Goal: Communication & Community: Answer question/provide support

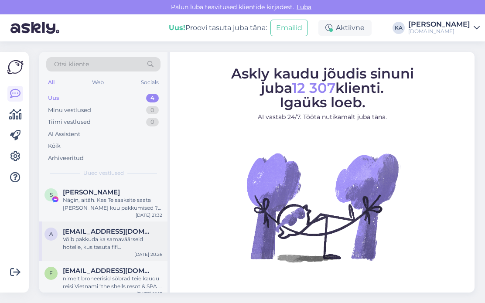
click at [106, 244] on div "Võib pakkuda ka samaväärseid hotelle, kus tasuta fifi [PERSON_NAME] hinnas või …" at bounding box center [112, 244] width 99 height 16
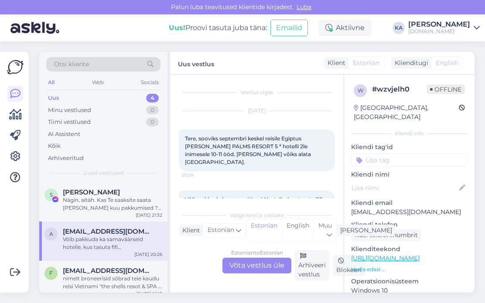
scroll to position [20, 0]
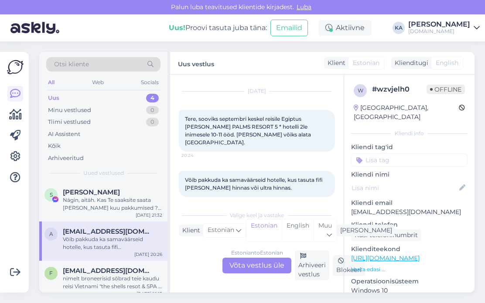
click at [257, 262] on div "Estonian to Estonian Võta vestlus üle" at bounding box center [257, 266] width 69 height 16
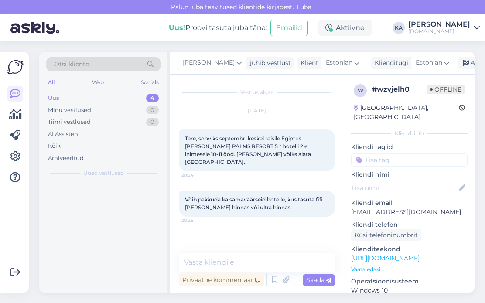
scroll to position [0, 0]
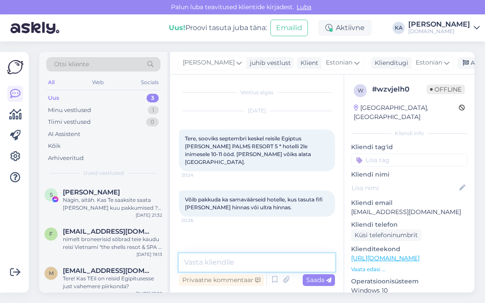
click at [247, 261] on textarea at bounding box center [257, 263] width 156 height 18
drag, startPoint x: 429, startPoint y: 206, endPoint x: 353, endPoint y: 209, distance: 75.5
click at [353, 209] on div "w # wzvjelh0 Offline [GEOGRAPHIC_DATA], [GEOGRAPHIC_DATA] Kliendi info Kliendi …" at bounding box center [409, 259] width 130 height 368
drag, startPoint x: 422, startPoint y: 202, endPoint x: 347, endPoint y: 206, distance: 75.1
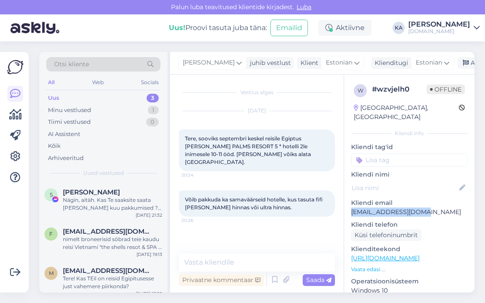
click at [347, 206] on div "w # wzvjelh0 Offline [GEOGRAPHIC_DATA], [GEOGRAPHIC_DATA] Kliendi info Kliendi …" at bounding box center [409, 259] width 130 height 368
copy p "[EMAIL_ADDRESS][DOMAIN_NAME]"
click at [278, 266] on textarea at bounding box center [257, 263] width 156 height 18
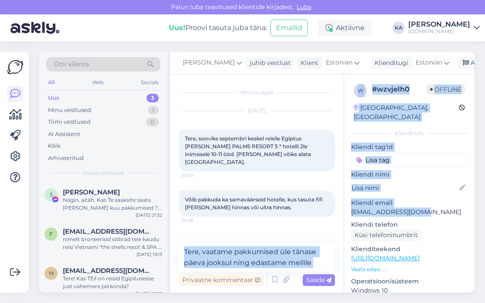
drag, startPoint x: 403, startPoint y: 207, endPoint x: 348, endPoint y: 212, distance: 55.7
click at [342, 207] on div "Vestlus algas [DATE] Tere, sooviks septembri keskel reisile Egiptus [PERSON_NAM…" at bounding box center [322, 184] width 305 height 218
click at [406, 208] on p "[EMAIL_ADDRESS][DOMAIN_NAME]" at bounding box center [409, 212] width 116 height 9
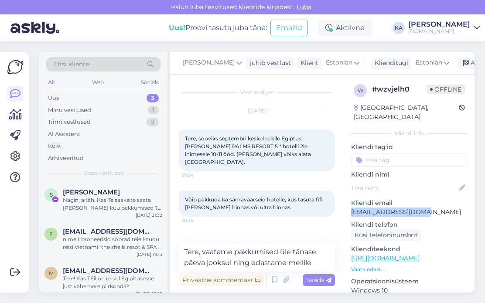
drag, startPoint x: 429, startPoint y: 204, endPoint x: 351, endPoint y: 206, distance: 78.1
click at [351, 208] on p "[EMAIL_ADDRESS][DOMAIN_NAME]" at bounding box center [409, 212] width 116 height 9
copy p "[EMAIL_ADDRESS][DOMAIN_NAME]"
click at [322, 262] on textarea "Tere, vaatame pakkumised üle tänase päeva jooksul ning edastame meilile" at bounding box center [257, 257] width 156 height 29
paste textarea "[EMAIL_ADDRESS][DOMAIN_NAME]"
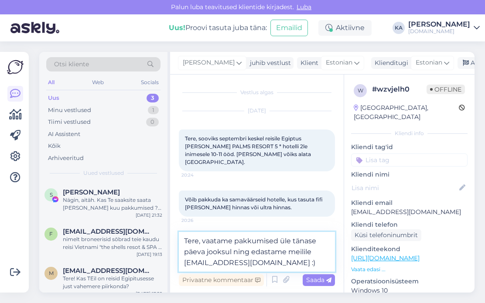
type textarea "Tere, vaatame pakkumised üle tänase päeva jooksul ning edastame meilile [EMAIL_…"
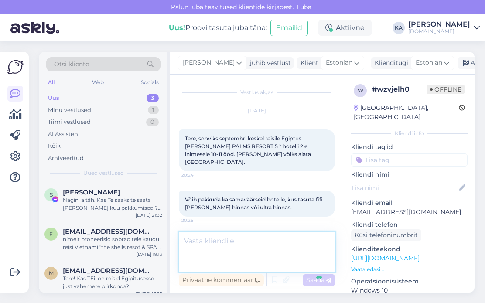
scroll to position [45, 0]
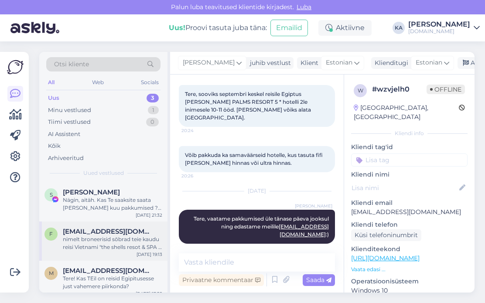
click at [124, 236] on div "nimelt broneerisid sõbrad teie kaudu reisi Vietnami "the shells resot & SPA ". …" at bounding box center [112, 244] width 99 height 16
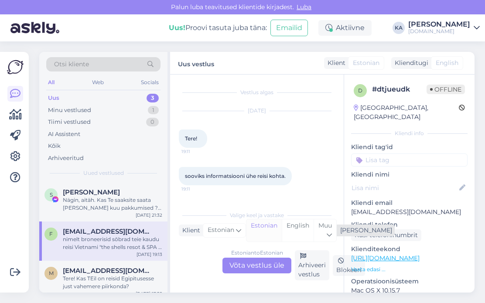
scroll to position [65, 0]
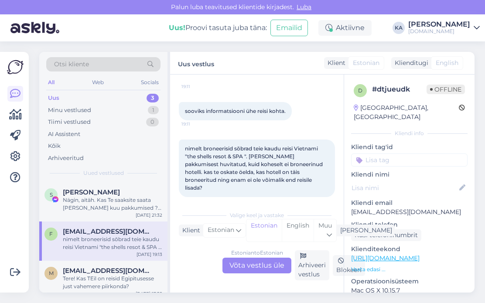
click at [254, 263] on div "Estonian to Estonian Võta vestlus üle" at bounding box center [257, 266] width 69 height 16
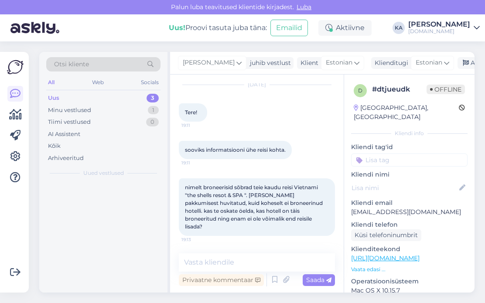
scroll to position [18, 0]
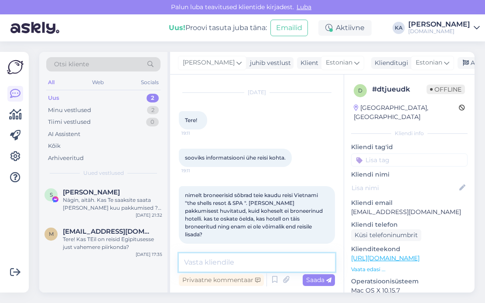
click at [226, 258] on textarea at bounding box center [257, 263] width 156 height 18
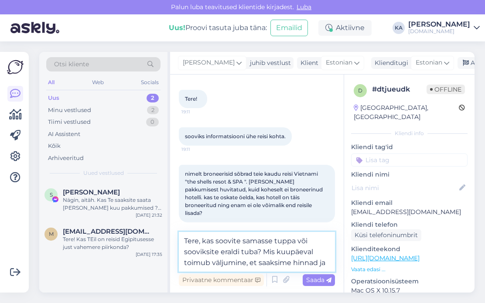
scroll to position [51, 0]
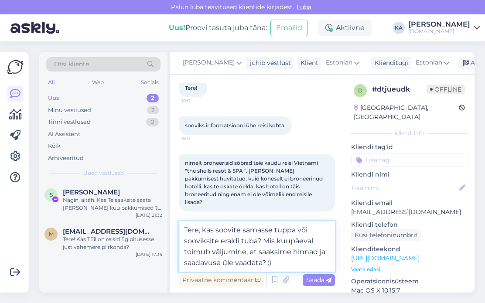
type textarea "Tere, kas soovite samasse tuppa või sooviksite eraldi tuba? Mis kuupäeval toimu…"
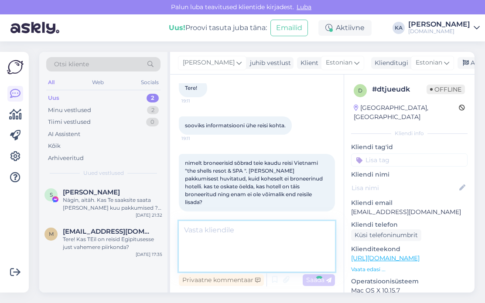
scroll to position [90, 0]
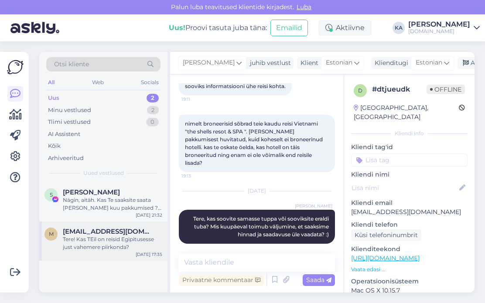
click at [113, 245] on div "Tere! Kas TEil on reisid Egipitusesse just vahemere piirkonda?" at bounding box center [112, 244] width 99 height 16
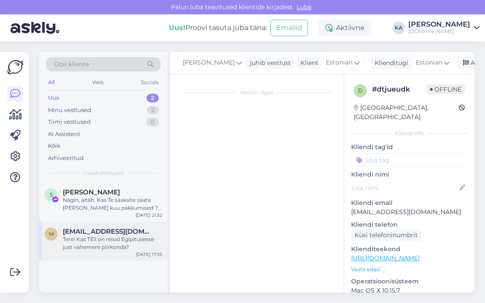
scroll to position [0, 0]
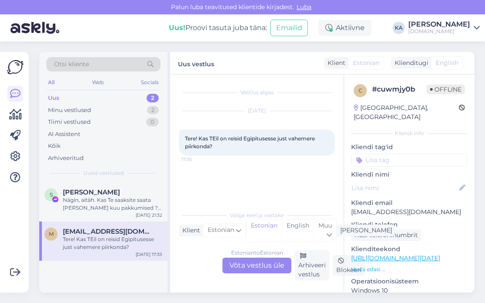
click at [258, 267] on div "Estonian to Estonian Võta vestlus üle" at bounding box center [257, 266] width 69 height 16
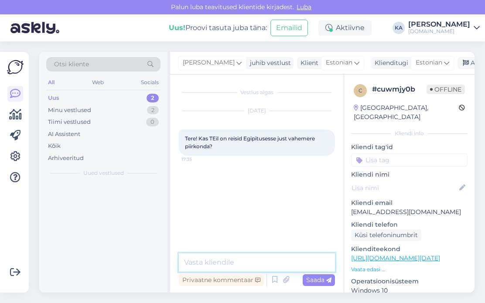
click at [228, 256] on textarea at bounding box center [257, 263] width 156 height 18
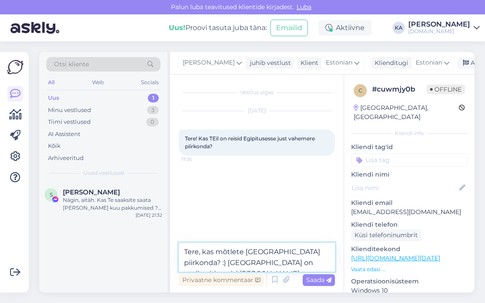
type textarea "Tere, kas mõtlete [GEOGRAPHIC_DATA] piirkonda? :) [GEOGRAPHIC_DATA] on meil pak…"
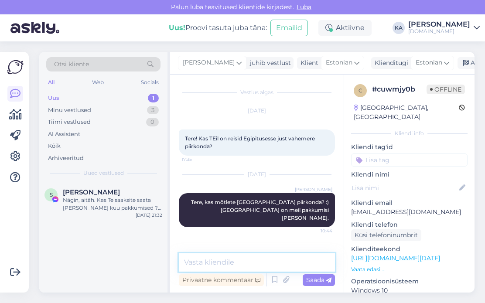
click at [225, 260] on textarea at bounding box center [257, 263] width 156 height 18
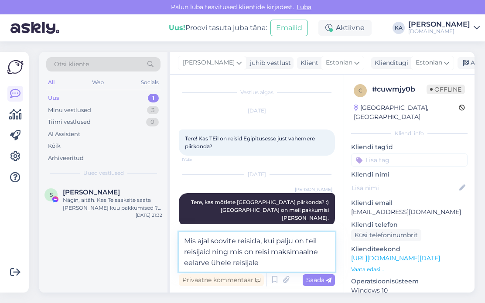
type textarea "Mis ajal soovite reisida, kui palju on teil reisijaid ning mis on reisi maksima…"
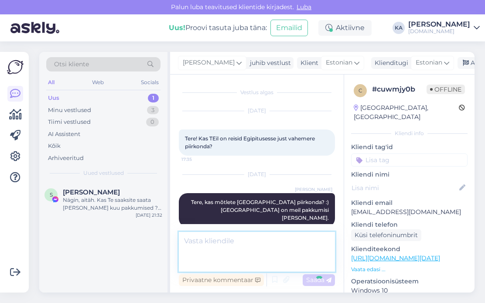
scroll to position [37, 0]
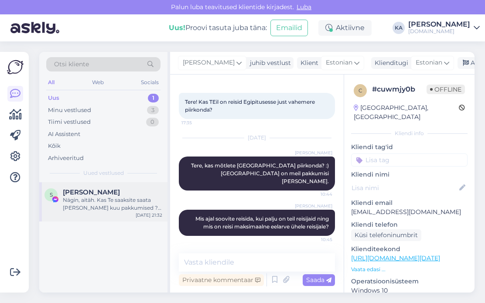
click at [110, 216] on div "S [PERSON_NAME] [PERSON_NAME], aitäh. Kas Te saaksite saata [PERSON_NAME] kuu p…" at bounding box center [103, 201] width 128 height 39
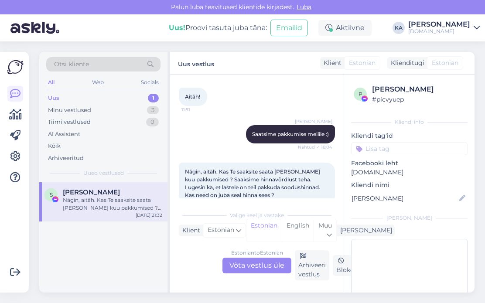
drag, startPoint x: 254, startPoint y: 265, endPoint x: 250, endPoint y: 263, distance: 4.7
click at [254, 265] on div "Estonian to Estonian Võta vestlus üle" at bounding box center [257, 266] width 69 height 16
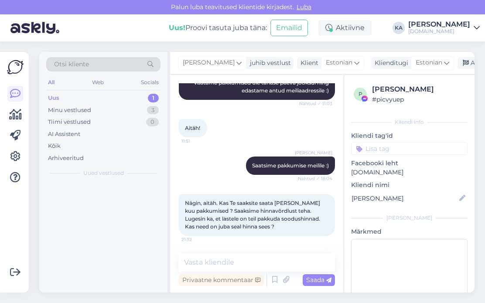
scroll to position [737, 0]
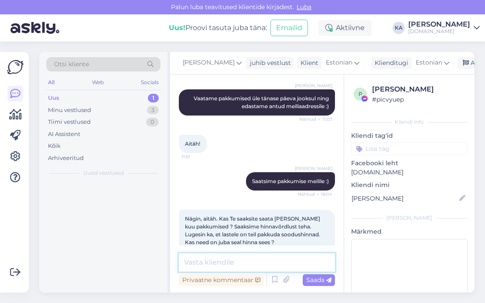
click at [217, 254] on textarea at bounding box center [257, 263] width 156 height 18
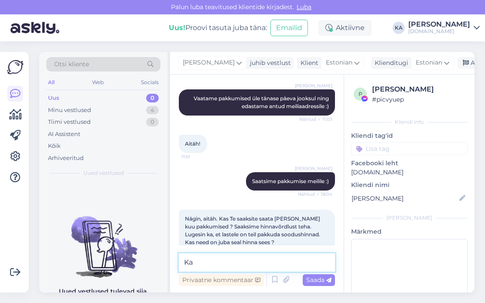
type textarea "K"
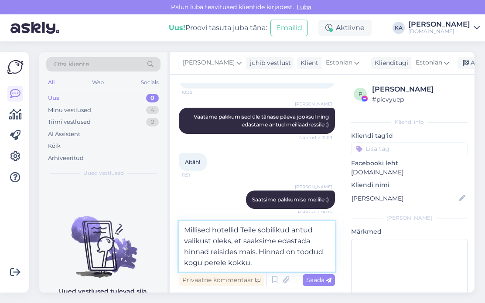
scroll to position [769, 0]
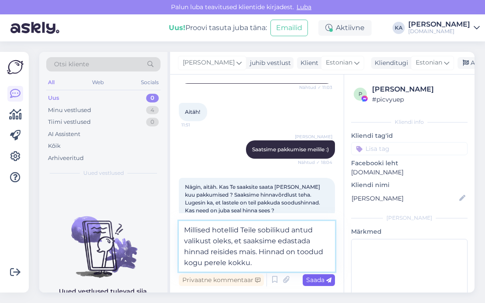
type textarea "Millised hotellid Teile sobilikud antud valikust oleks, et saaksime edastada hi…"
click at [319, 278] on span "Saada" at bounding box center [318, 280] width 25 height 8
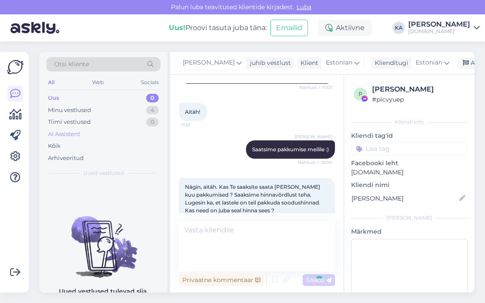
scroll to position [809, 0]
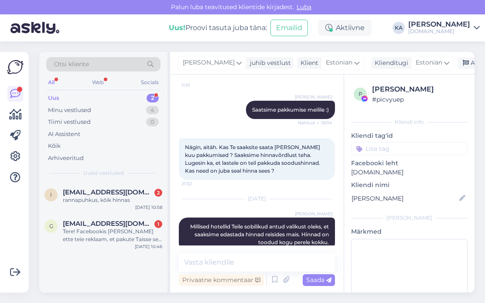
click at [99, 94] on div "Uus 2" at bounding box center [103, 98] width 114 height 12
click at [131, 207] on div "i [EMAIL_ADDRESS][DOMAIN_NAME] 2 rannapuhkus, kõik hinnas [DATE] 10:58" at bounding box center [103, 197] width 128 height 31
